Goal: Task Accomplishment & Management: Use online tool/utility

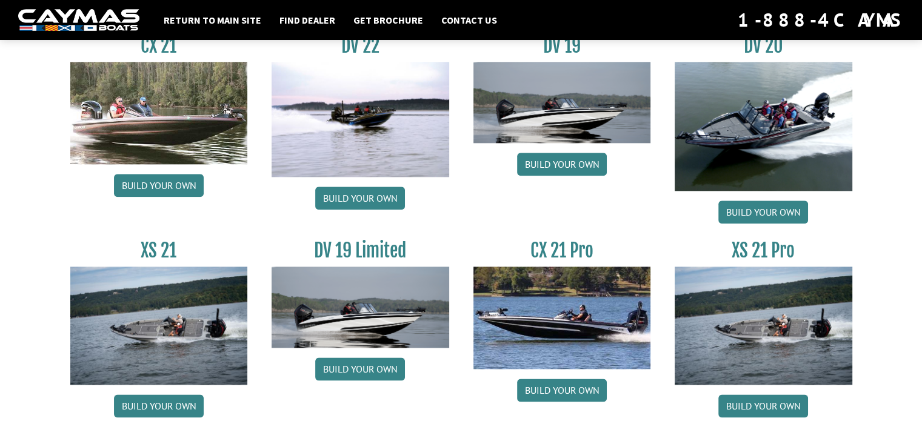
scroll to position [1506, 0]
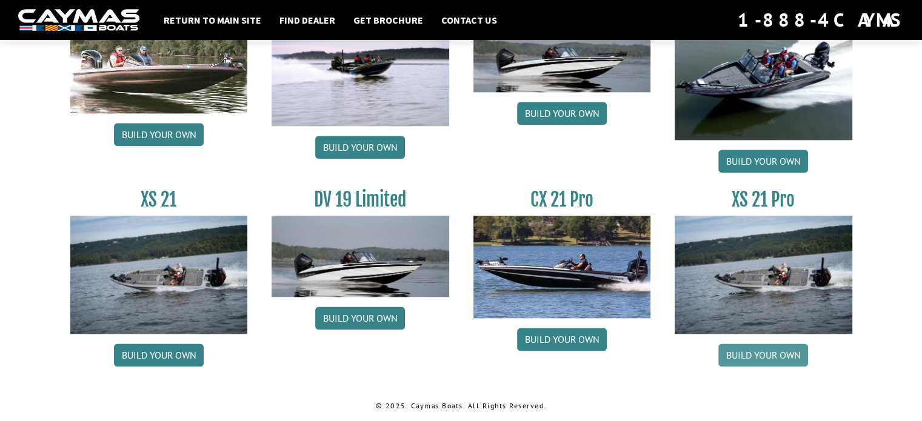
click at [759, 356] on link "Build your own" at bounding box center [763, 355] width 90 height 23
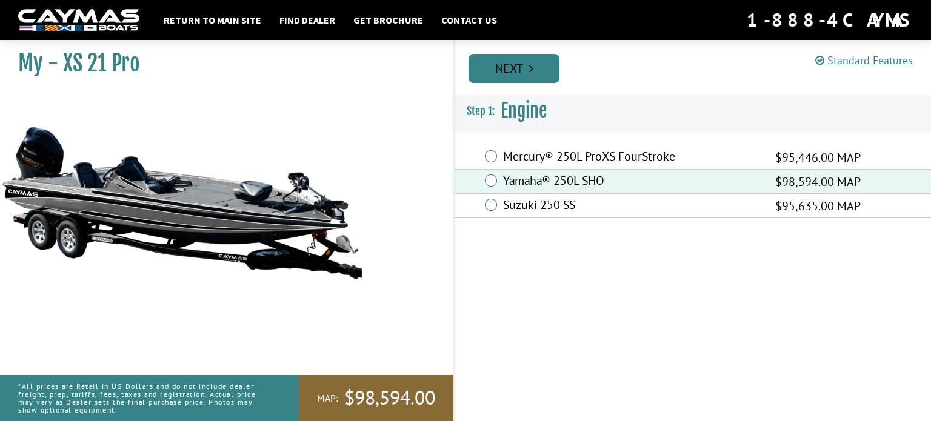
click at [526, 64] on link "Next" at bounding box center [514, 68] width 91 height 29
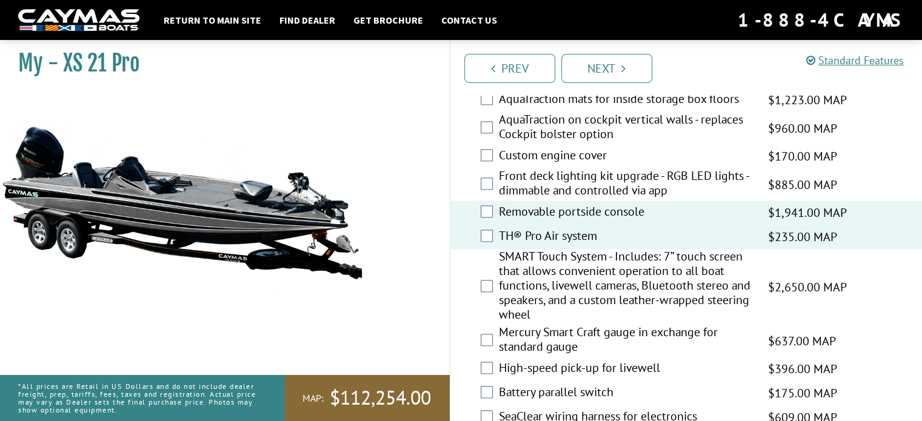
scroll to position [1516, 0]
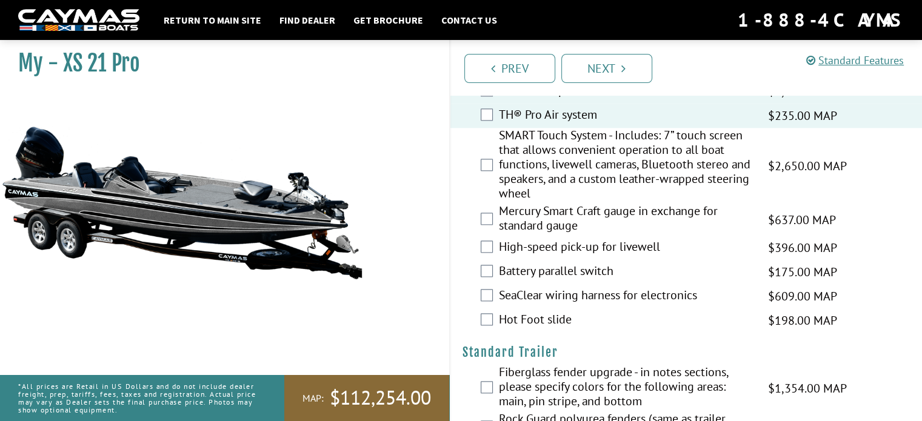
click at [494, 250] on div "High-speed pick-up for livewell $396.00 MAP $468.00 MSRP" at bounding box center [686, 248] width 472 height 24
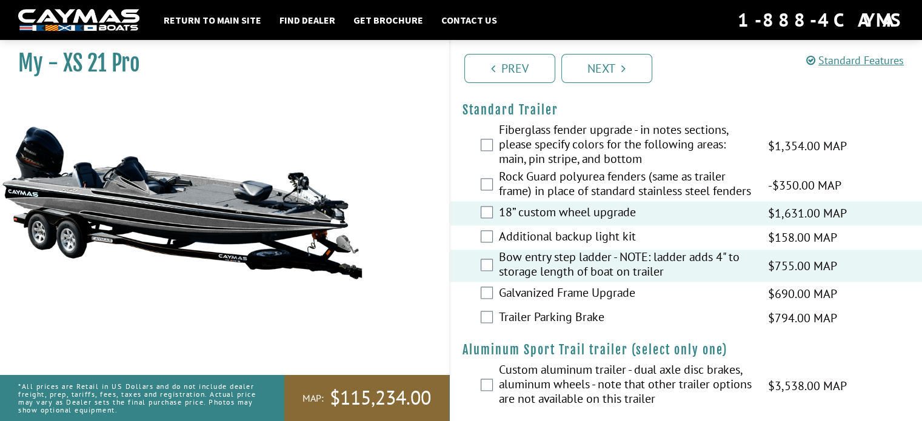
scroll to position [1819, 0]
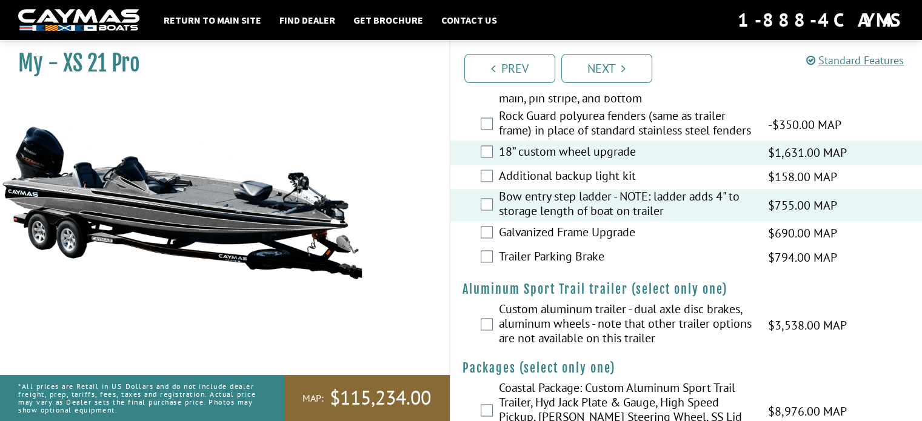
click at [495, 269] on div "Trailer Parking Brake $794.00 MAP $937.00 MSRP" at bounding box center [686, 258] width 472 height 24
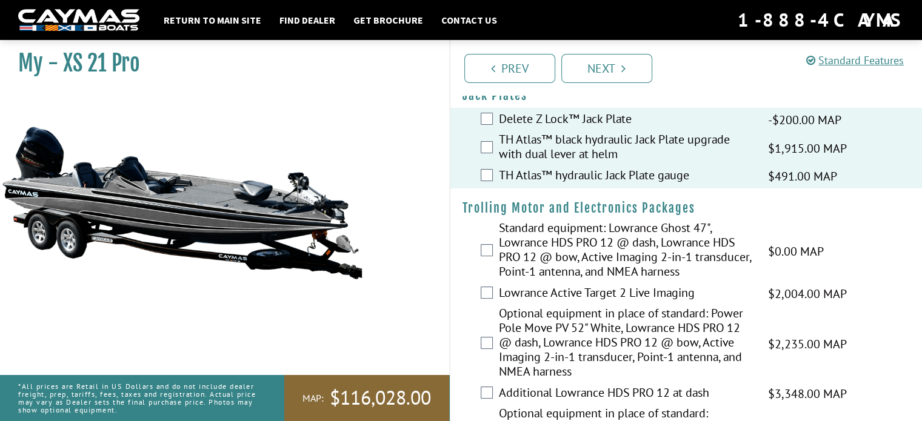
scroll to position [0, 0]
